Goal: Task Accomplishment & Management: Use online tool/utility

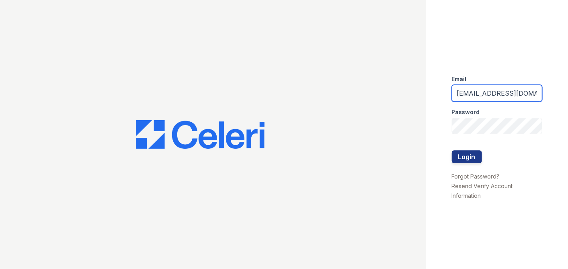
click at [523, 93] on input "[EMAIL_ADDRESS][DOMAIN_NAME]" at bounding box center [497, 93] width 90 height 17
type input "lreed@mmgmgt.com"
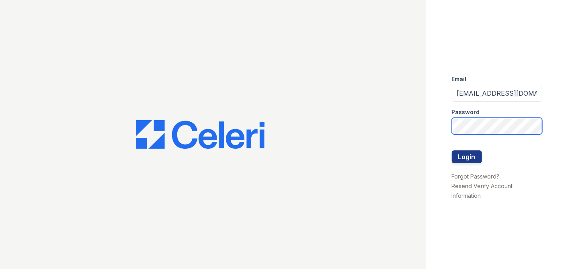
click at [452, 150] on button "Login" at bounding box center [467, 156] width 30 height 13
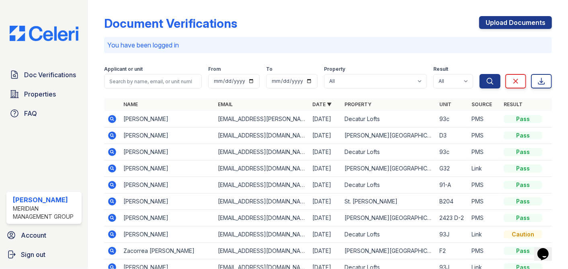
drag, startPoint x: 566, startPoint y: 262, endPoint x: 553, endPoint y: 264, distance: 13.0
click at [552, 264] on div "Document Verifications Upload Documents You have been logged in Filter Applican…" at bounding box center [328, 134] width 480 height 269
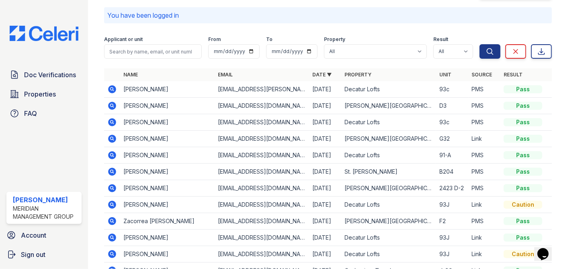
scroll to position [83, 0]
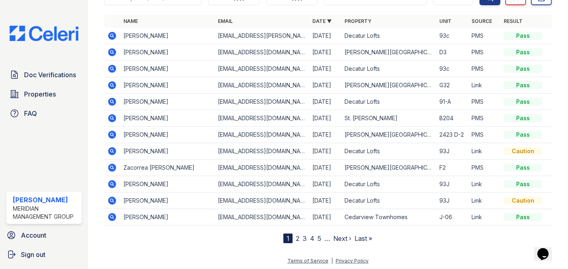
drag, startPoint x: 111, startPoint y: 182, endPoint x: 263, endPoint y: 184, distance: 151.5
click at [264, 184] on td "[EMAIL_ADDRESS][DOMAIN_NAME]" at bounding box center [262, 184] width 94 height 16
drag, startPoint x: 262, startPoint y: 184, endPoint x: 488, endPoint y: 156, distance: 228.0
click at [488, 156] on tbody "[PERSON_NAME] [EMAIL_ADDRESS][PERSON_NAME][DOMAIN_NAME] [DATE] Decatur Lofts 93…" at bounding box center [328, 127] width 448 height 198
click at [275, 182] on td "[EMAIL_ADDRESS][DOMAIN_NAME]" at bounding box center [262, 184] width 94 height 16
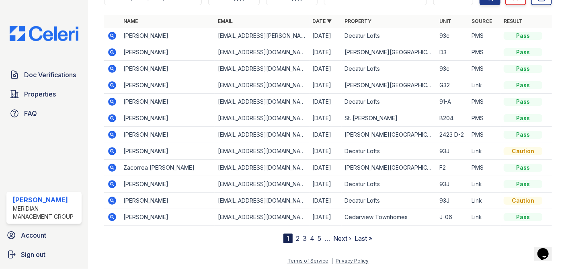
click at [219, 181] on td "[EMAIL_ADDRESS][DOMAIN_NAME]" at bounding box center [262, 184] width 94 height 16
click at [150, 180] on td "[PERSON_NAME]" at bounding box center [167, 184] width 94 height 16
click at [168, 166] on td "Zacorrea [PERSON_NAME]" at bounding box center [167, 168] width 94 height 16
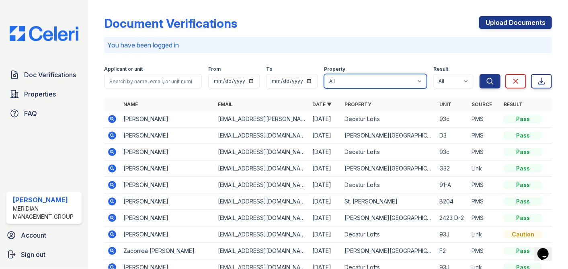
click at [403, 77] on select "All [PERSON_NAME][GEOGRAPHIC_DATA] [PERSON_NAME] [GEOGRAPHIC_DATA] [GEOGRAPHIC_…" at bounding box center [375, 81] width 103 height 14
select select "275"
click at [324, 74] on select "All [PERSON_NAME][GEOGRAPHIC_DATA] [PERSON_NAME] [GEOGRAPHIC_DATA] [GEOGRAPHIC_…" at bounding box center [375, 81] width 103 height 14
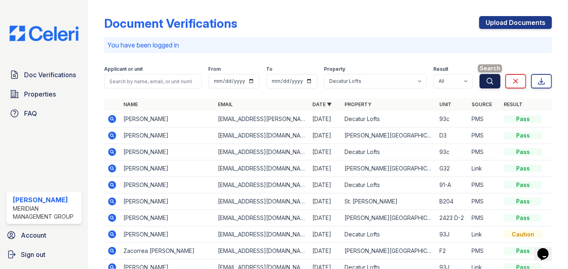
click at [486, 79] on icon "submit" at bounding box center [490, 81] width 8 height 8
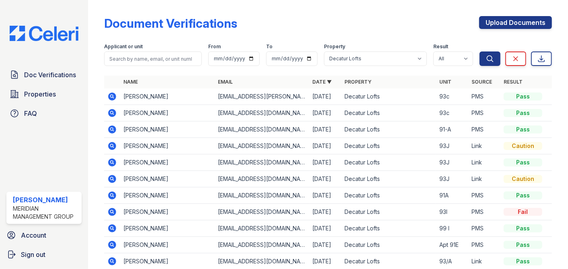
click at [111, 162] on icon at bounding box center [112, 162] width 2 height 2
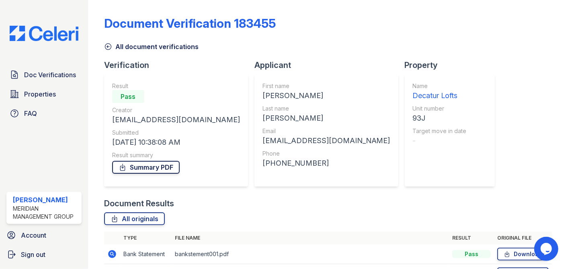
click at [151, 169] on link "Summary PDF" at bounding box center [146, 167] width 68 height 13
